Goal: Check status: Check status

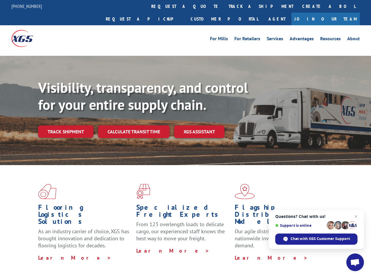
click at [185, 138] on div "Visibility, transparency, and control for your entire supply chain. Track shipm…" at bounding box center [204, 120] width 333 height 82
click at [224, 6] on link "track a shipment" at bounding box center [261, 6] width 74 height 13
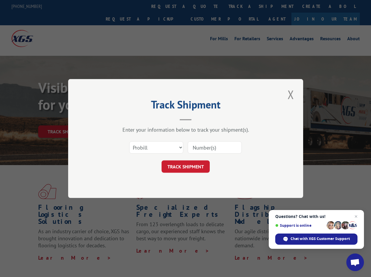
click at [205, 6] on div "Track Shipment Enter your information below to track your shipment(s). Select c…" at bounding box center [185, 138] width 371 height 277
click at [242, 6] on div "Track Shipment Enter your information below to track your shipment(s). Select c…" at bounding box center [185, 138] width 371 height 277
click at [65, 119] on div "Track Shipment Enter your information below to track your shipment(s). Select c…" at bounding box center [185, 138] width 371 height 277
click at [133, 119] on header "Track Shipment" at bounding box center [185, 110] width 176 height 20
click at [199, 119] on header "Track Shipment" at bounding box center [185, 110] width 176 height 20
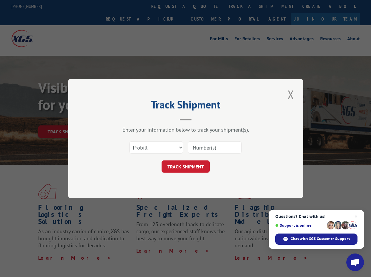
click at [355, 262] on span "Open chat" at bounding box center [355, 263] width 10 height 8
